Goal: Communication & Community: Answer question/provide support

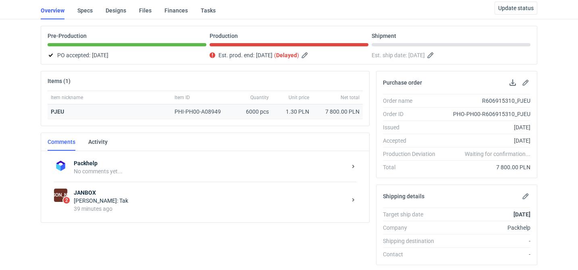
scroll to position [83, 0]
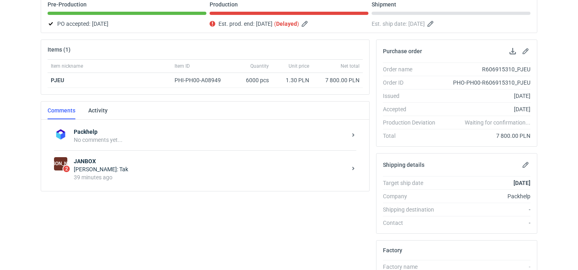
click at [234, 168] on div "Sylwia Cichórz: Tak" at bounding box center [210, 169] width 273 height 8
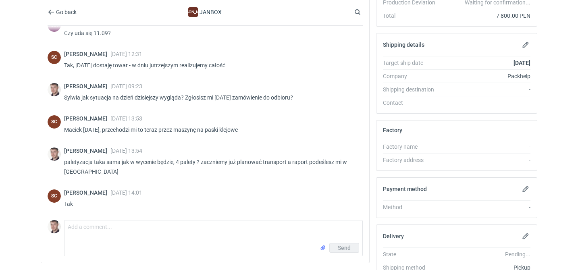
scroll to position [221, 0]
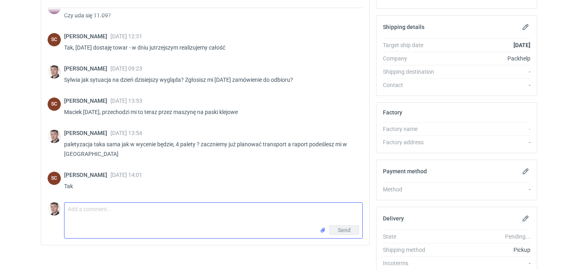
click at [170, 219] on textarea "Comment message" at bounding box center [213, 214] width 298 height 23
type textarea "ustawimy odbiór bezpiecznie na [DATE]"
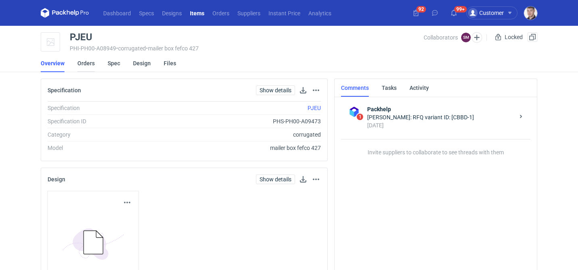
click at [78, 63] on link "Orders" at bounding box center [85, 63] width 17 height 18
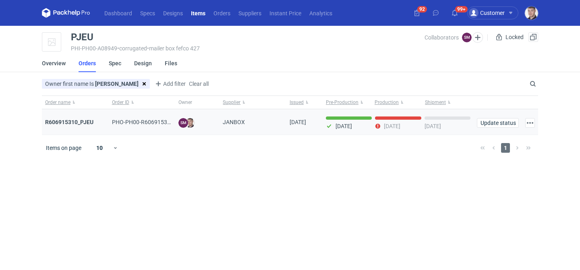
click at [87, 127] on div "R606915310_PJEU" at bounding box center [75, 122] width 67 height 26
click at [86, 124] on strong "R606915310_PJEU" at bounding box center [69, 122] width 48 height 6
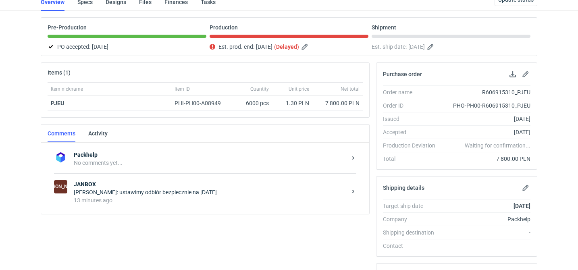
click at [178, 192] on div "[PERSON_NAME]: ustawimy odbiór bezpiecznie na [DATE]" at bounding box center [210, 192] width 273 height 8
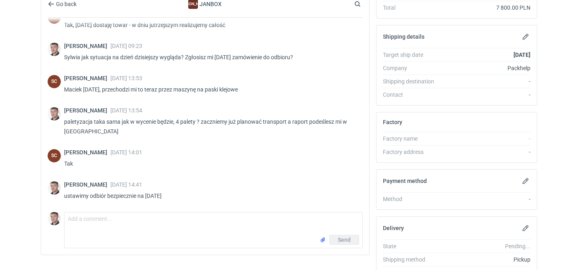
scroll to position [224, 0]
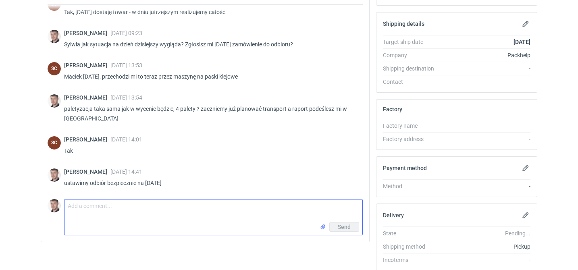
click at [118, 207] on textarea "Comment message" at bounding box center [213, 210] width 298 height 23
click at [113, 207] on textarea "Sylwia jeszcze jedna sprawa, ilości 1000 + 50 + 100 + 168 + 382 + 150 + 150" at bounding box center [213, 210] width 298 height 23
click at [263, 209] on textarea "Sylwia jeszcze jedna sprawa, ilości 1000 + 50 + 100 + 168 + 382 + 150 + 150" at bounding box center [213, 210] width 298 height 23
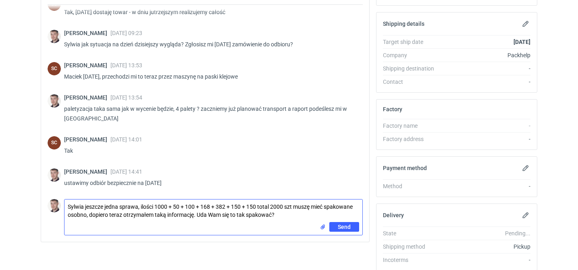
type textarea "Sylwia jeszcze jedna sprawa, ilości 1000 + 50 + 100 + 168 + 382 + 150 + 150 tot…"
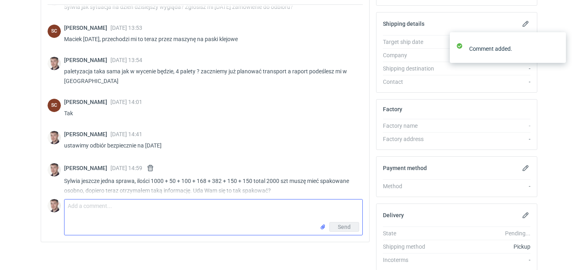
scroll to position [208, 0]
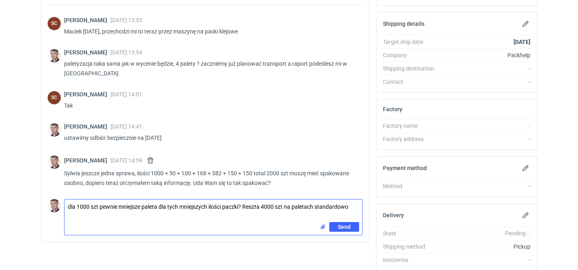
type textarea "dla 1000 szt pewnie mniejsze paleta dla tych mniejszych ilości paczki? Reszta 4…"
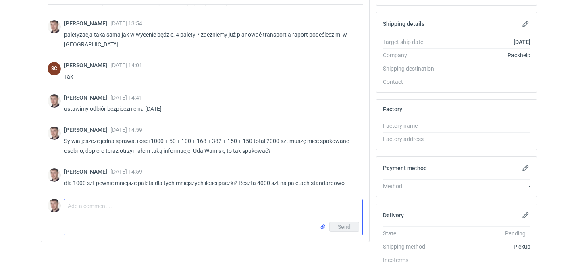
scroll to position [237, 0]
click at [157, 168] on div "[PERSON_NAME] [DATE] 14:59 dla 1000 szt pewnie mniejsze paleta dla tych mniejsz…" at bounding box center [205, 180] width 315 height 32
click at [164, 170] on div "[PERSON_NAME] [DATE] 14:59" at bounding box center [210, 171] width 292 height 6
drag, startPoint x: 197, startPoint y: 172, endPoint x: 236, endPoint y: 162, distance: 40.4
click at [215, 170] on div "[PERSON_NAME] [DATE] 14:59" at bounding box center [210, 171] width 292 height 6
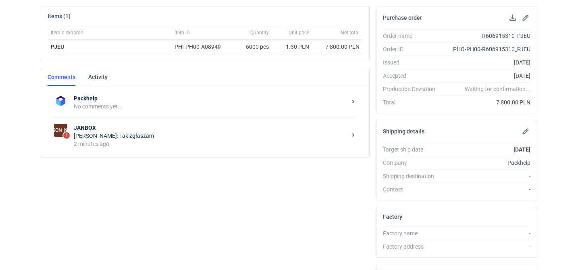
click at [195, 136] on div "[PERSON_NAME]: Tak zgłaszam" at bounding box center [210, 136] width 273 height 8
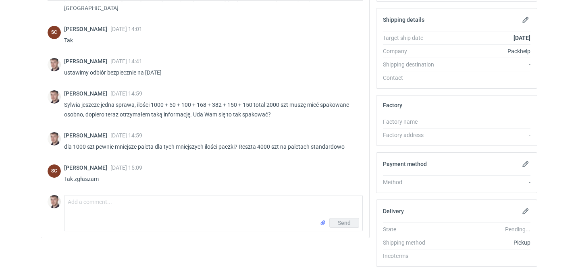
scroll to position [257, 0]
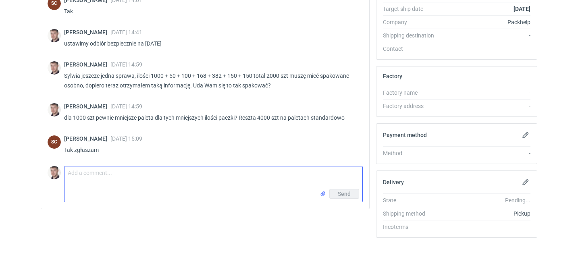
click at [115, 178] on textarea "Comment message" at bounding box center [213, 177] width 298 height 23
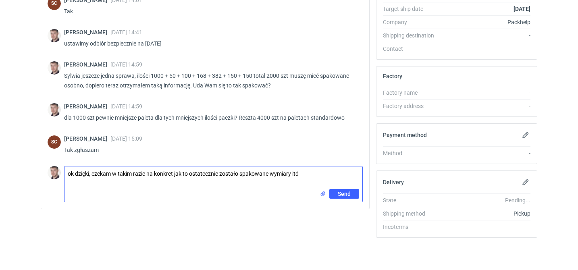
type textarea "ok dzięki, czekam w takim razie na konkret jak to ostatecznie zostało spakowane…"
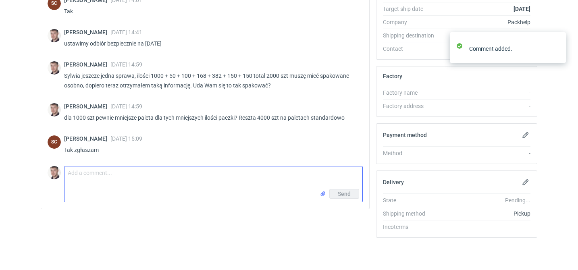
scroll to position [304, 0]
